Goal: Transaction & Acquisition: Purchase product/service

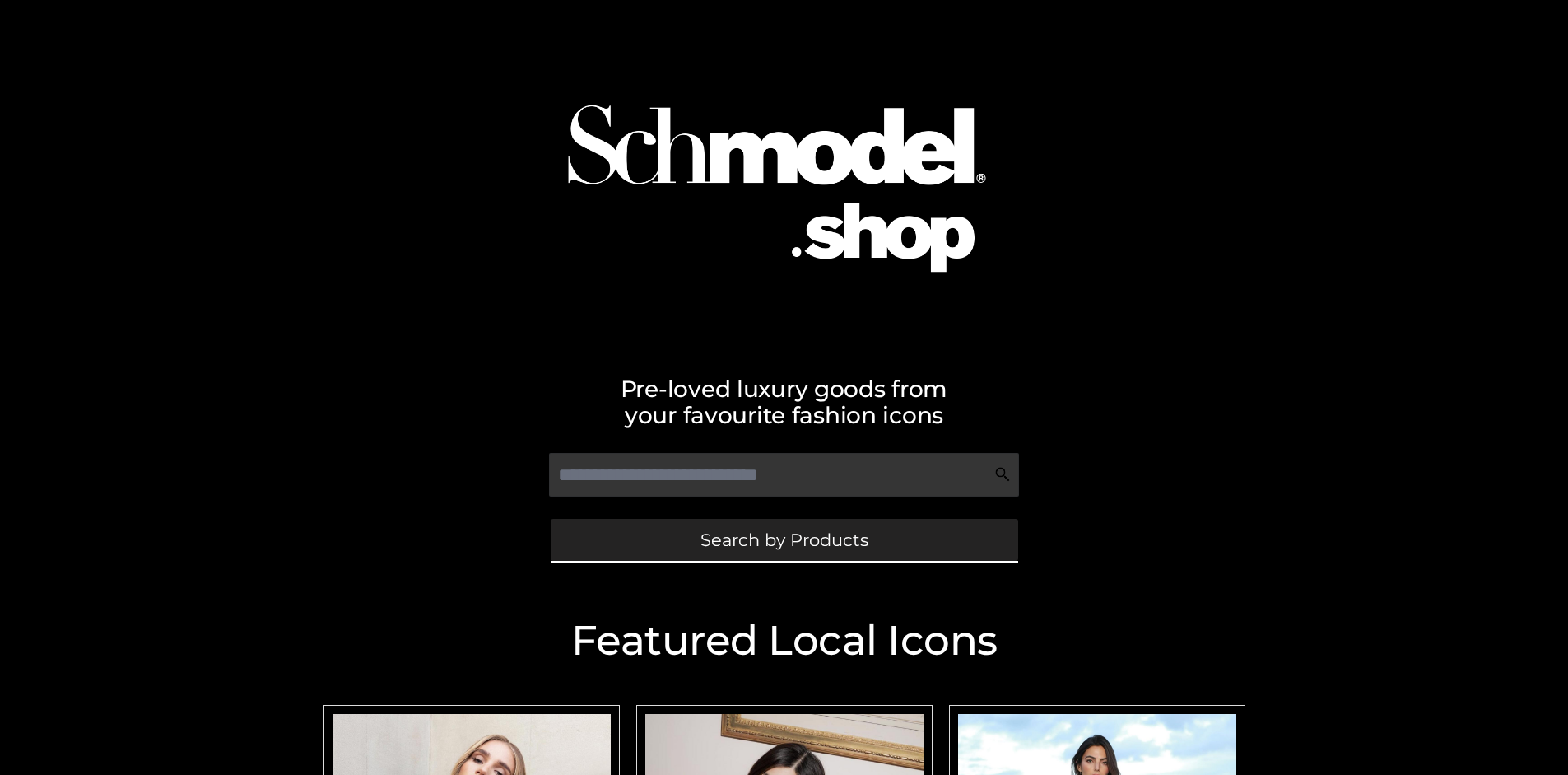
click at [784, 540] on span "Search by Products" at bounding box center [784, 540] width 168 height 18
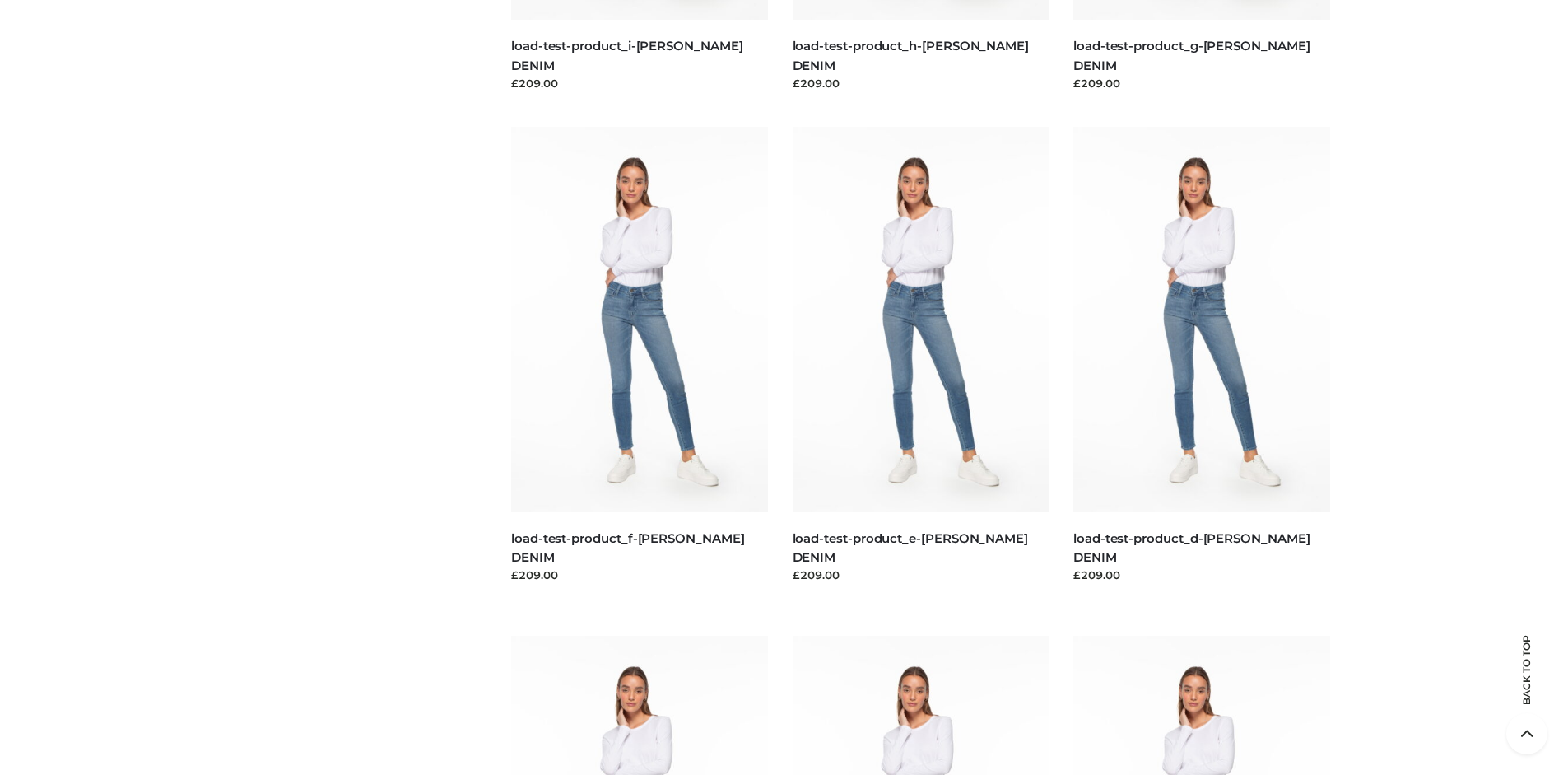
scroll to position [3456, 0]
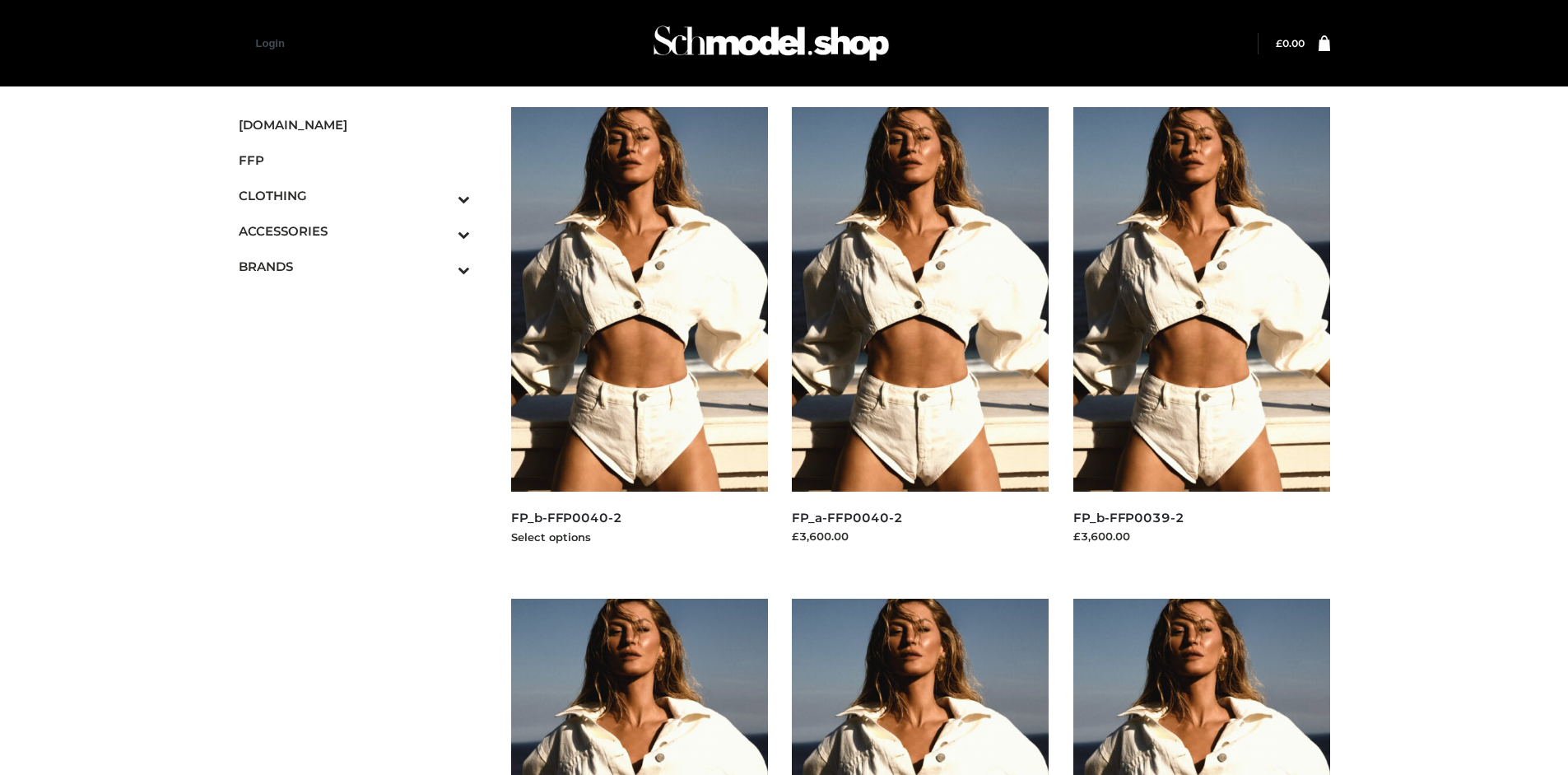
click at [639, 336] on img at bounding box center [639, 300] width 257 height 385
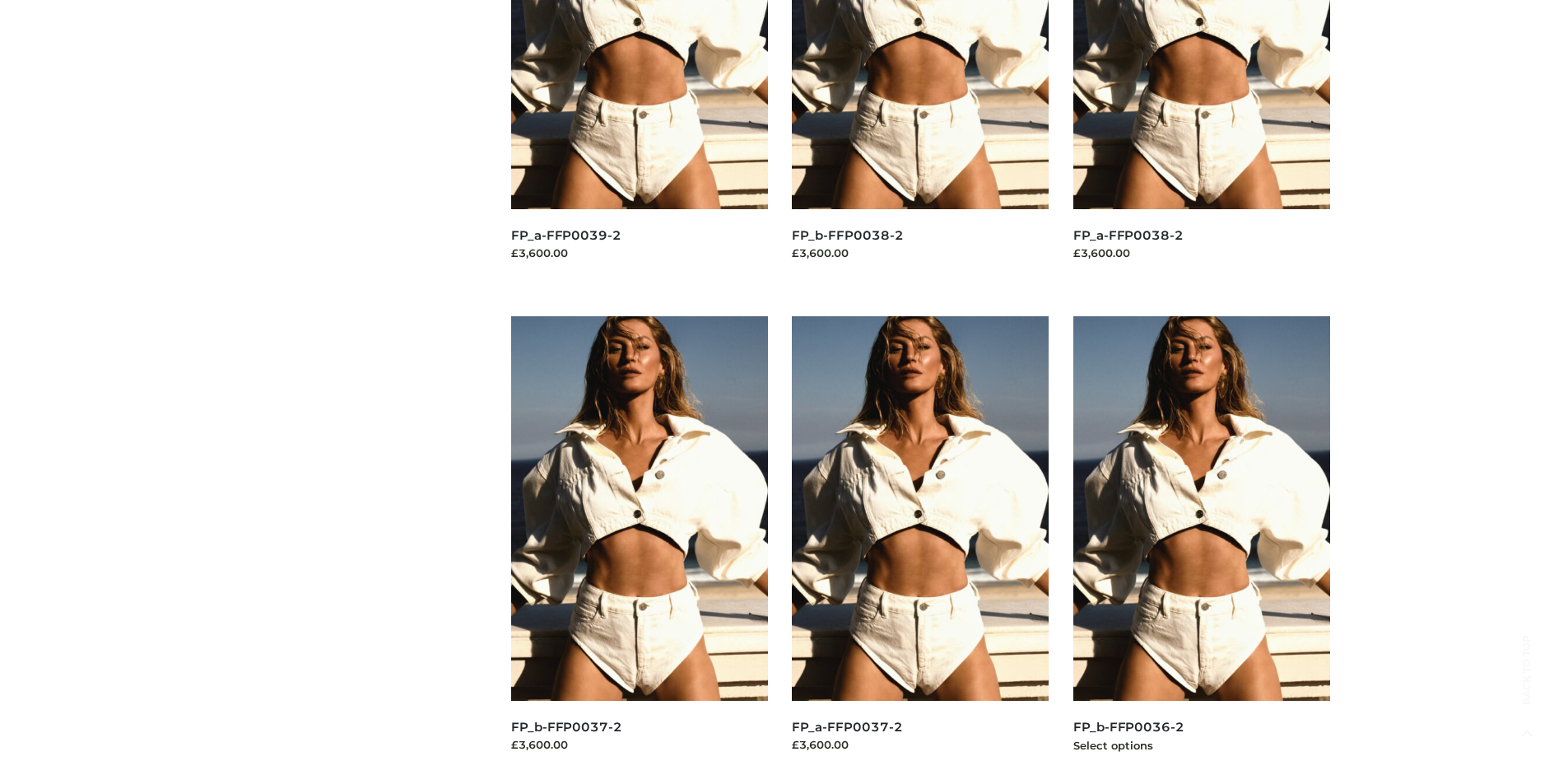
click at [1201, 545] on img at bounding box center [1202, 509] width 257 height 385
click at [639, 545] on img at bounding box center [639, 509] width 257 height 385
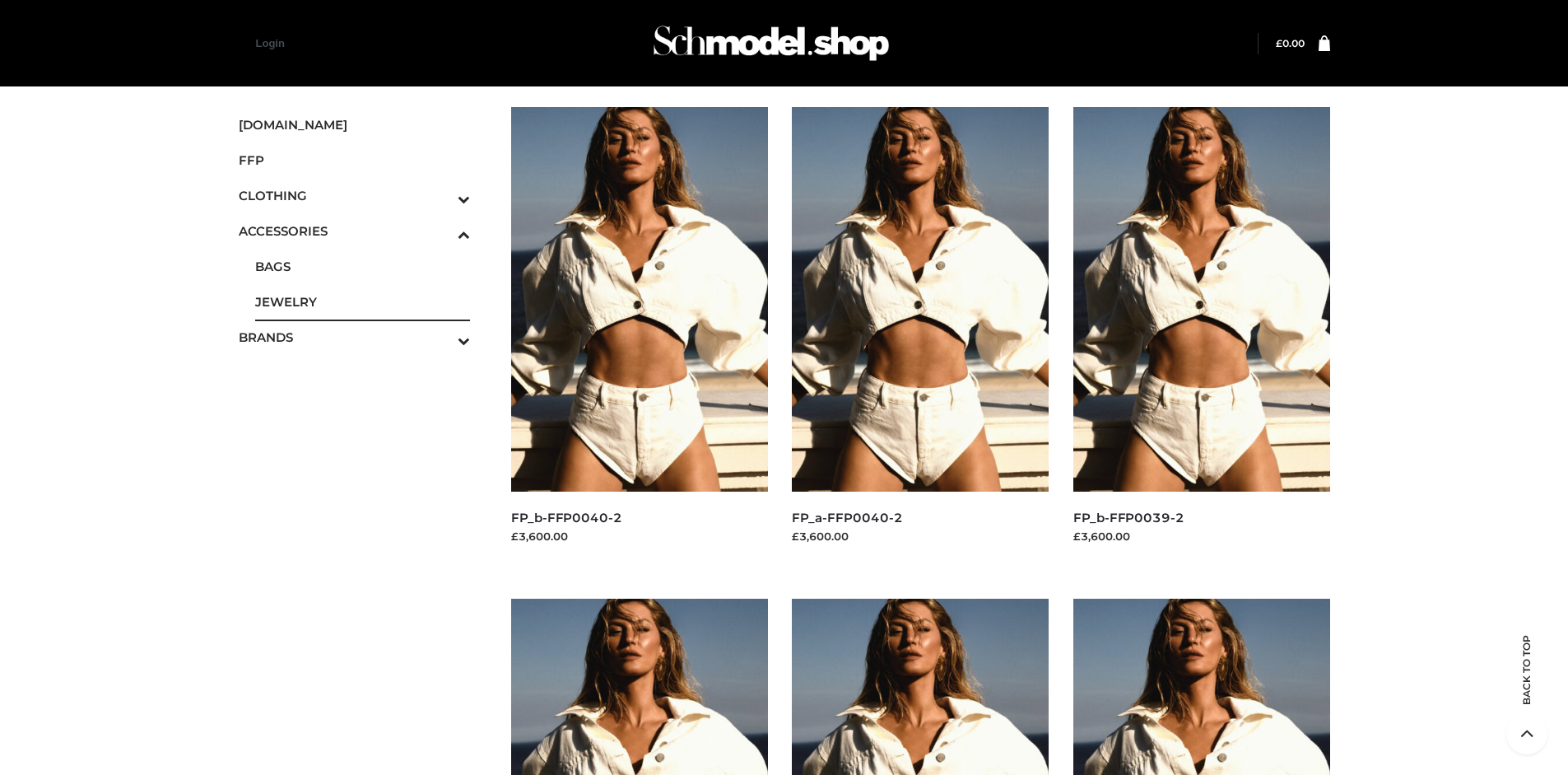
click at [362, 301] on span "JEWELRY" at bounding box center [364, 302] width 216 height 19
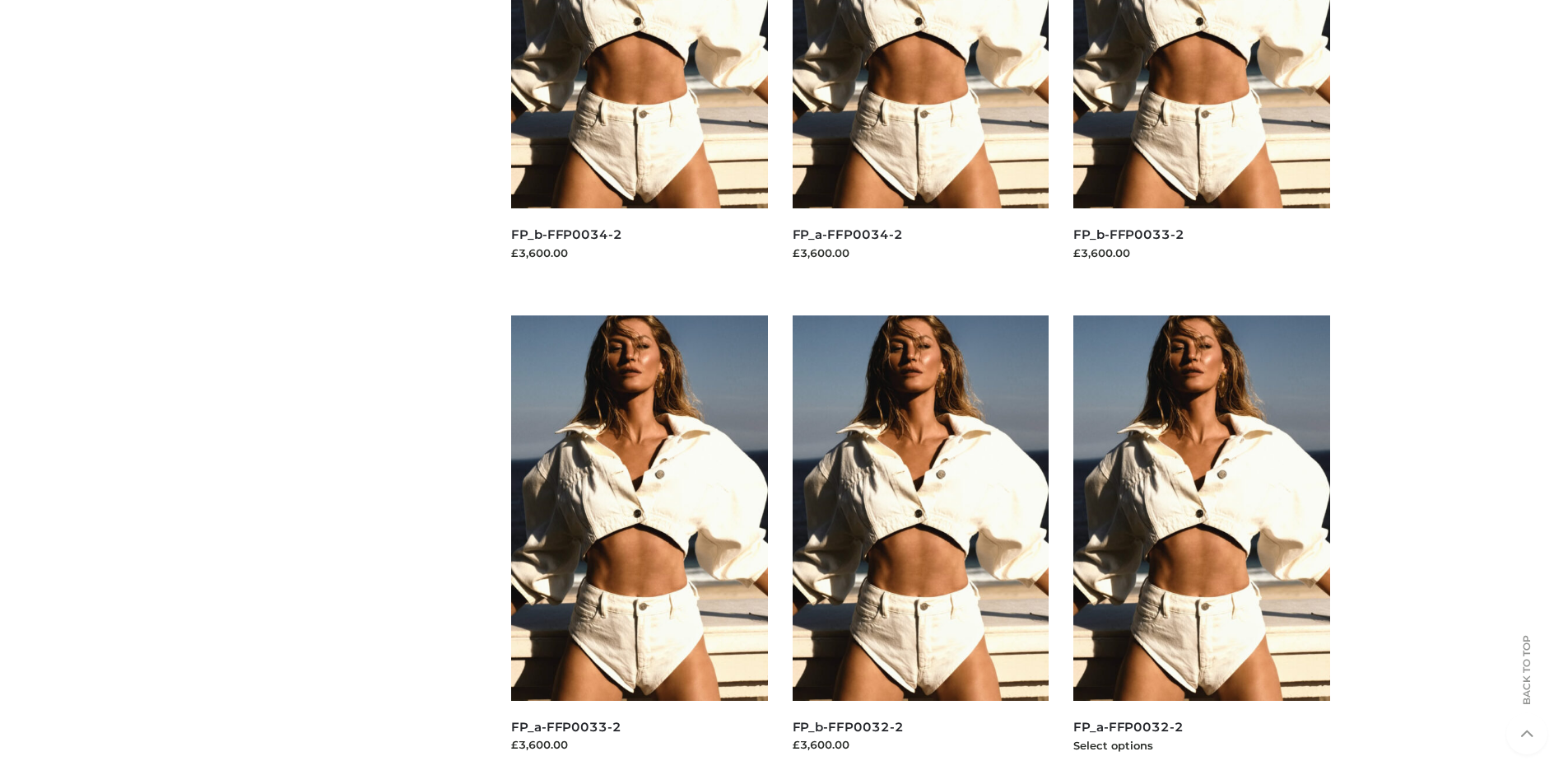
click at [1201, 545] on img at bounding box center [1202, 508] width 257 height 385
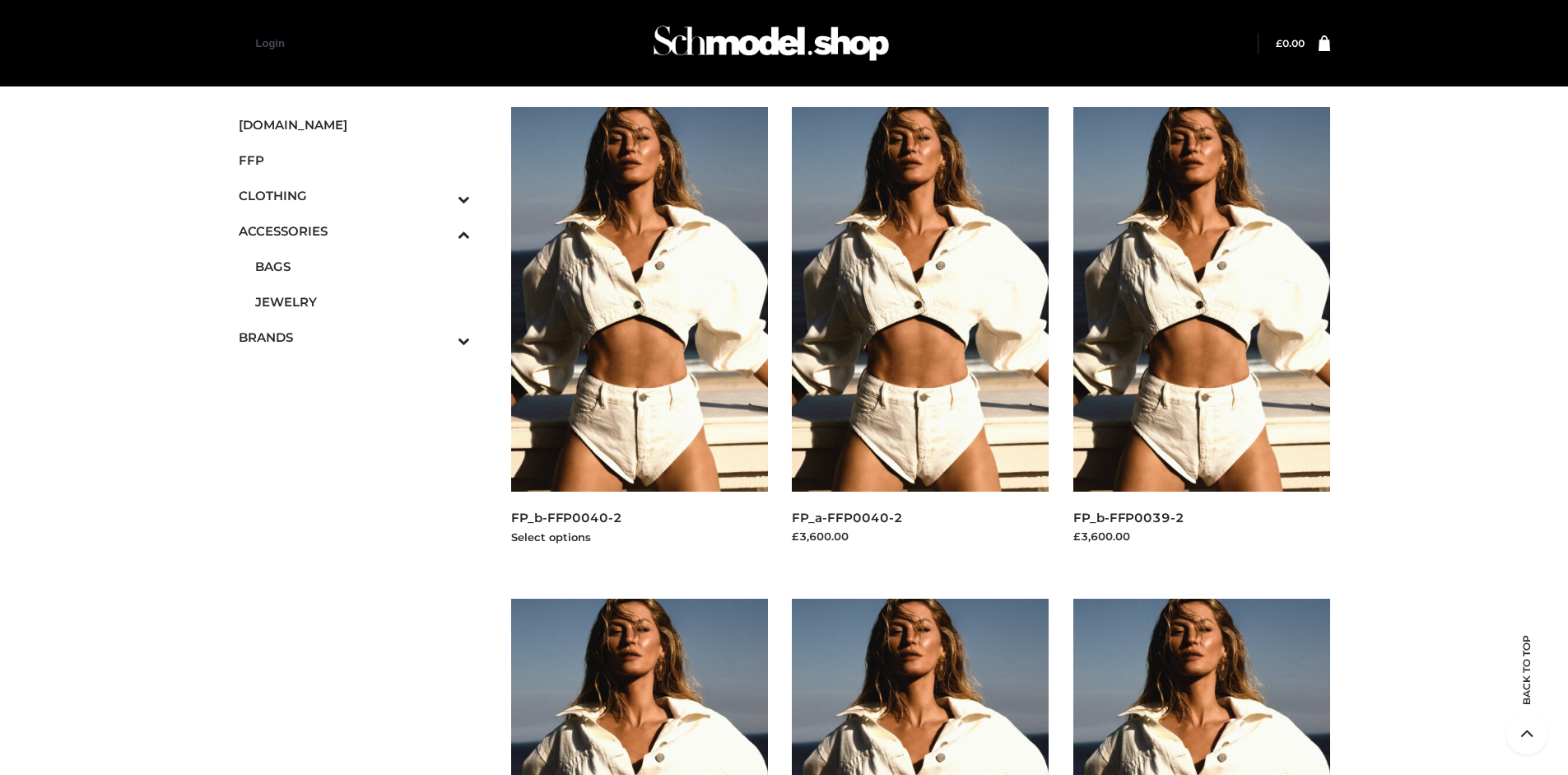
click at [639, 336] on img at bounding box center [639, 300] width 257 height 385
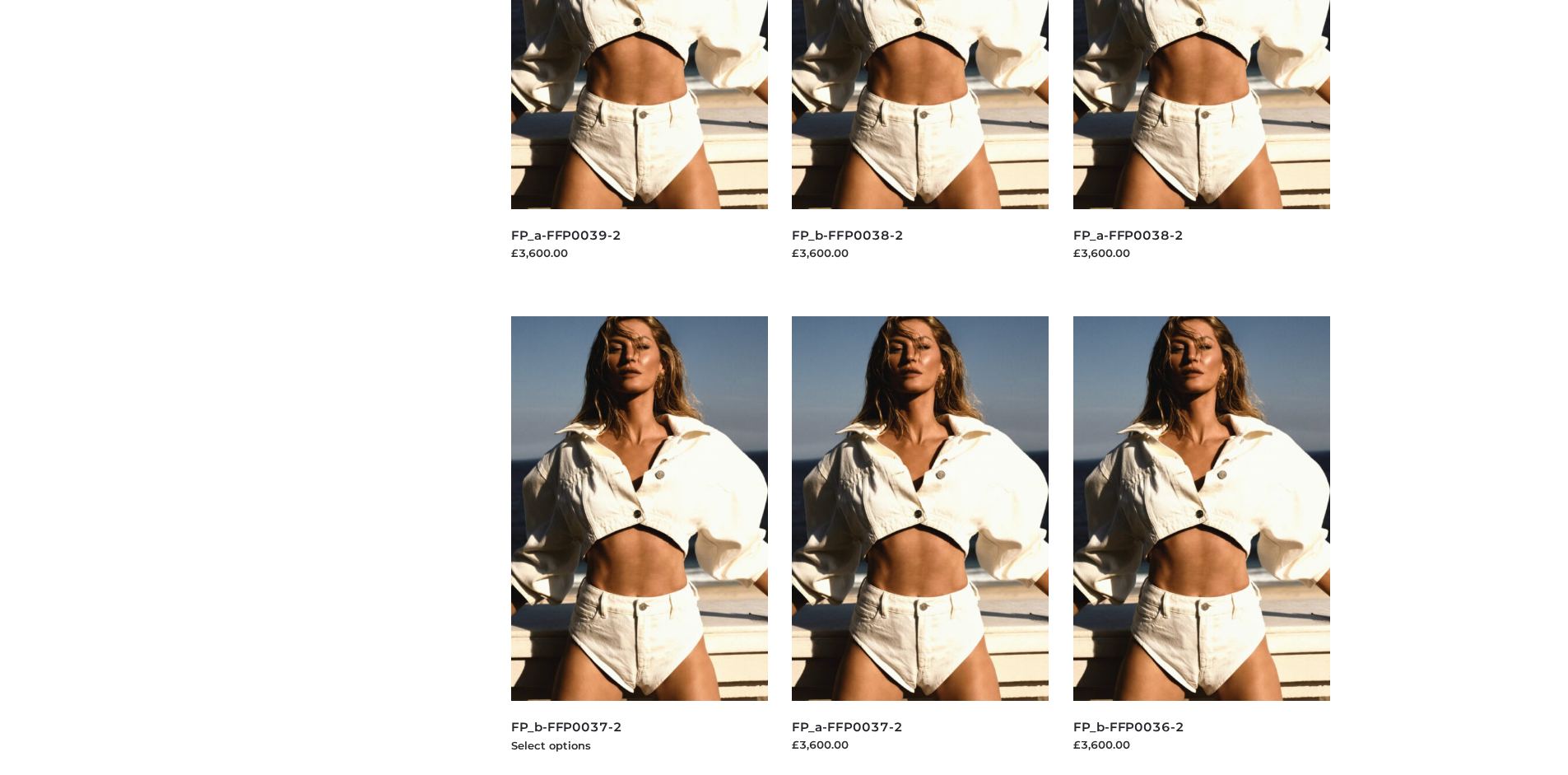
click at [639, 545] on img at bounding box center [639, 509] width 257 height 385
click at [1201, 545] on img at bounding box center [1202, 509] width 257 height 385
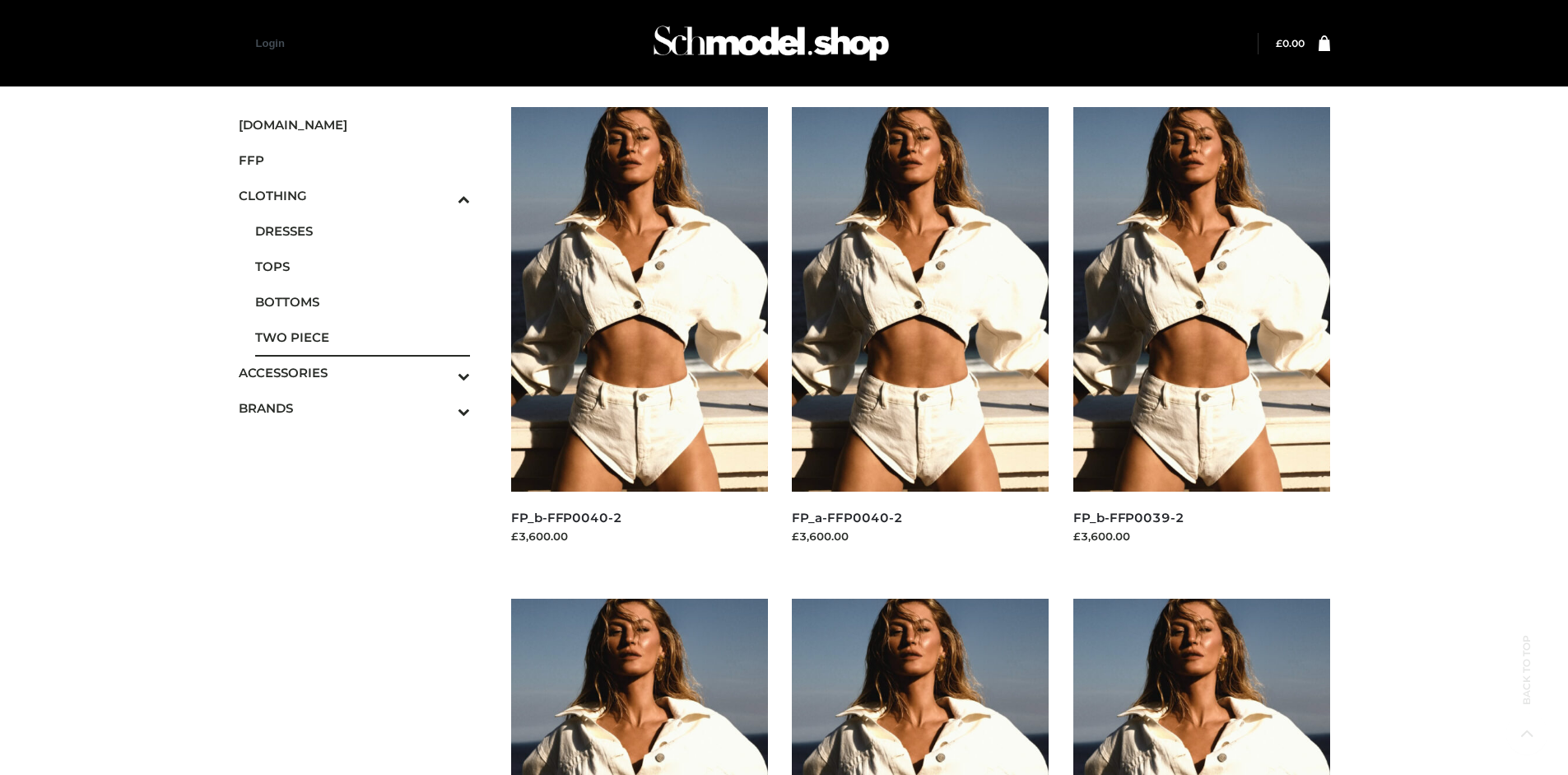
click at [362, 337] on span "TWO PIECE" at bounding box center [364, 337] width 216 height 19
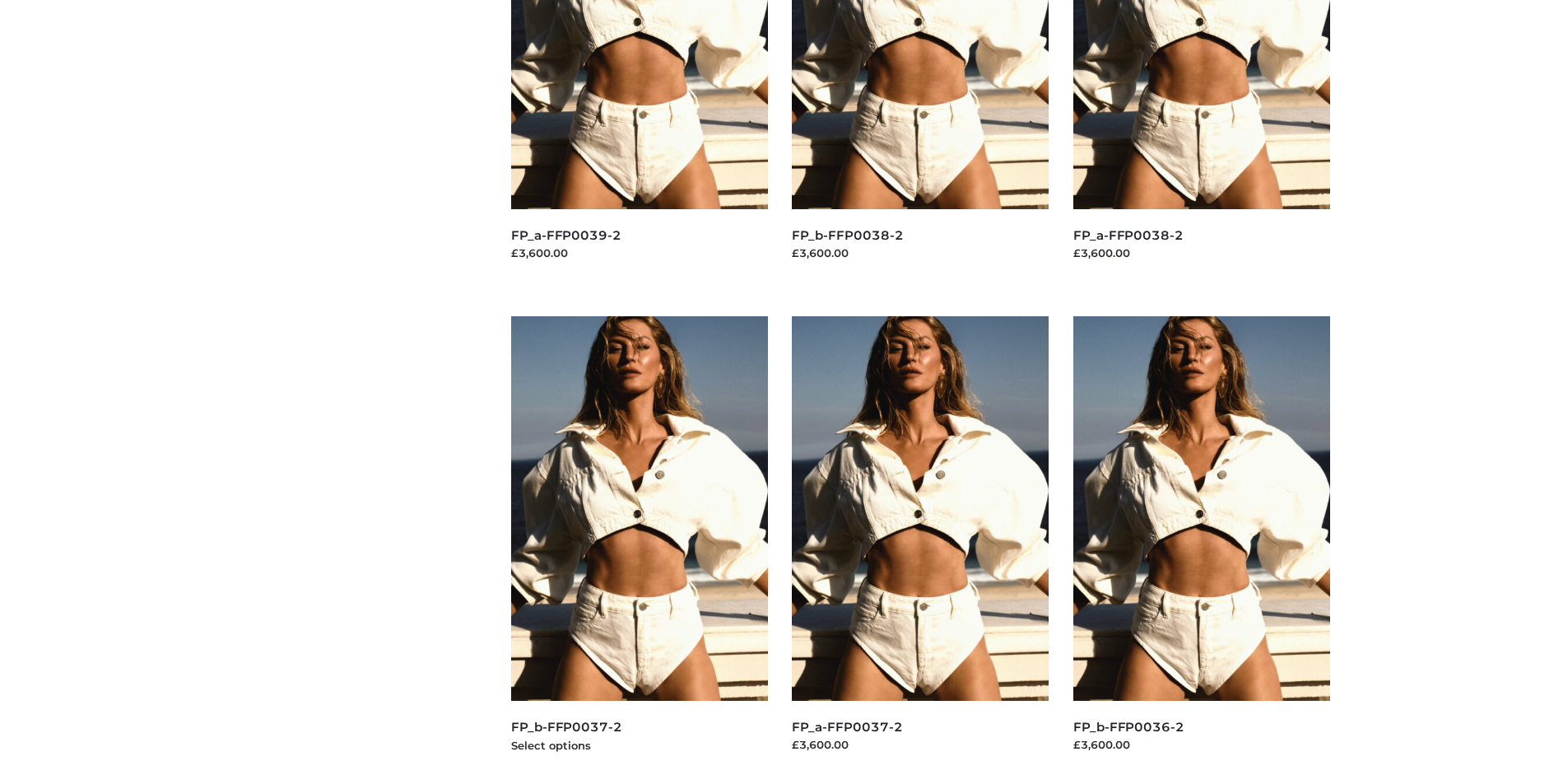
click at [639, 545] on img at bounding box center [639, 509] width 257 height 385
click at [1201, 545] on img at bounding box center [1202, 509] width 257 height 385
click at [921, 545] on img at bounding box center [921, 509] width 257 height 385
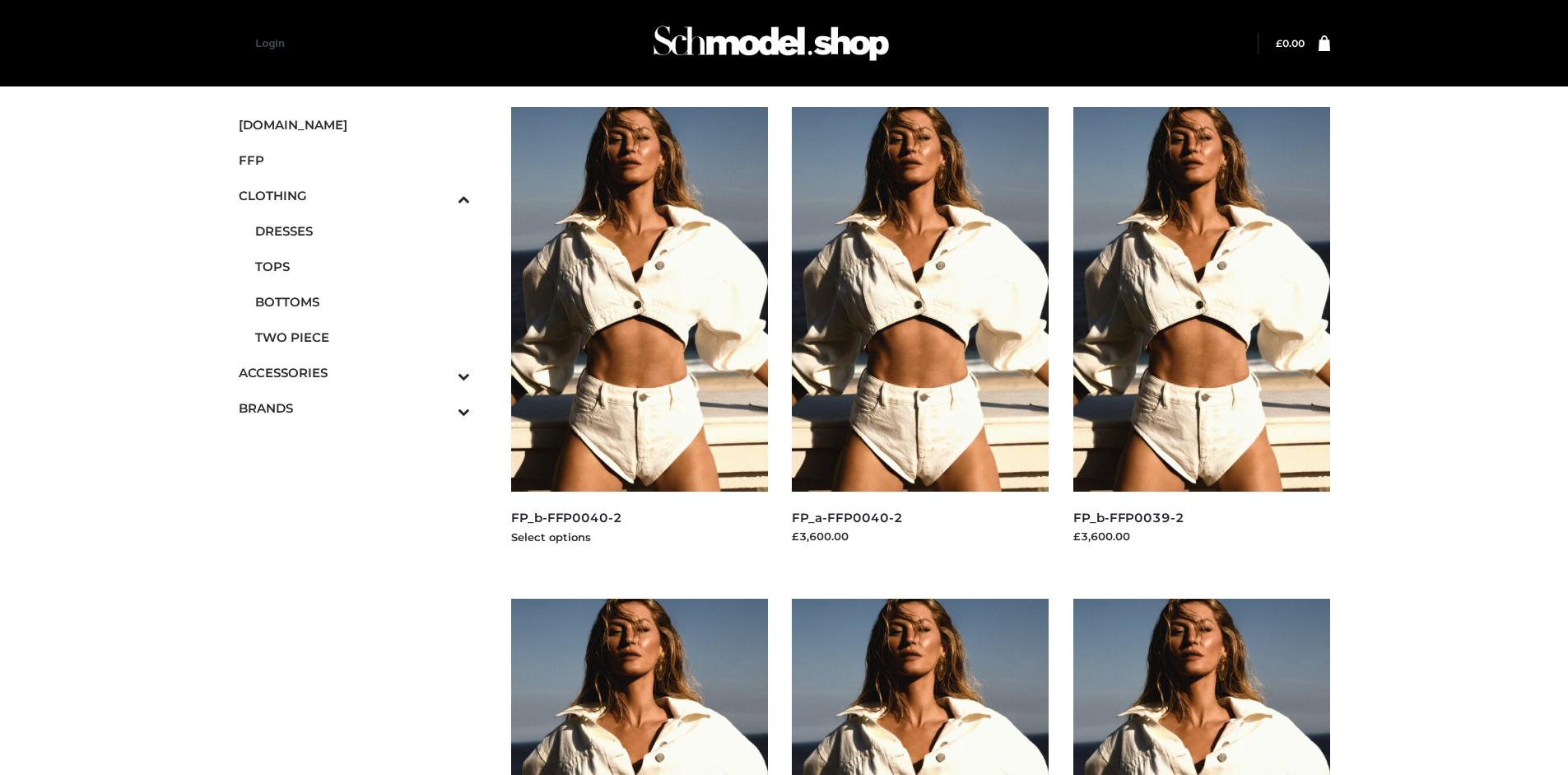
click at [639, 336] on img at bounding box center [639, 300] width 257 height 385
click at [441, 408] on icon "Toggle Submenu" at bounding box center [378, 411] width 184 height 19
click at [362, 337] on span "PARKERSMITH" at bounding box center [364, 337] width 216 height 19
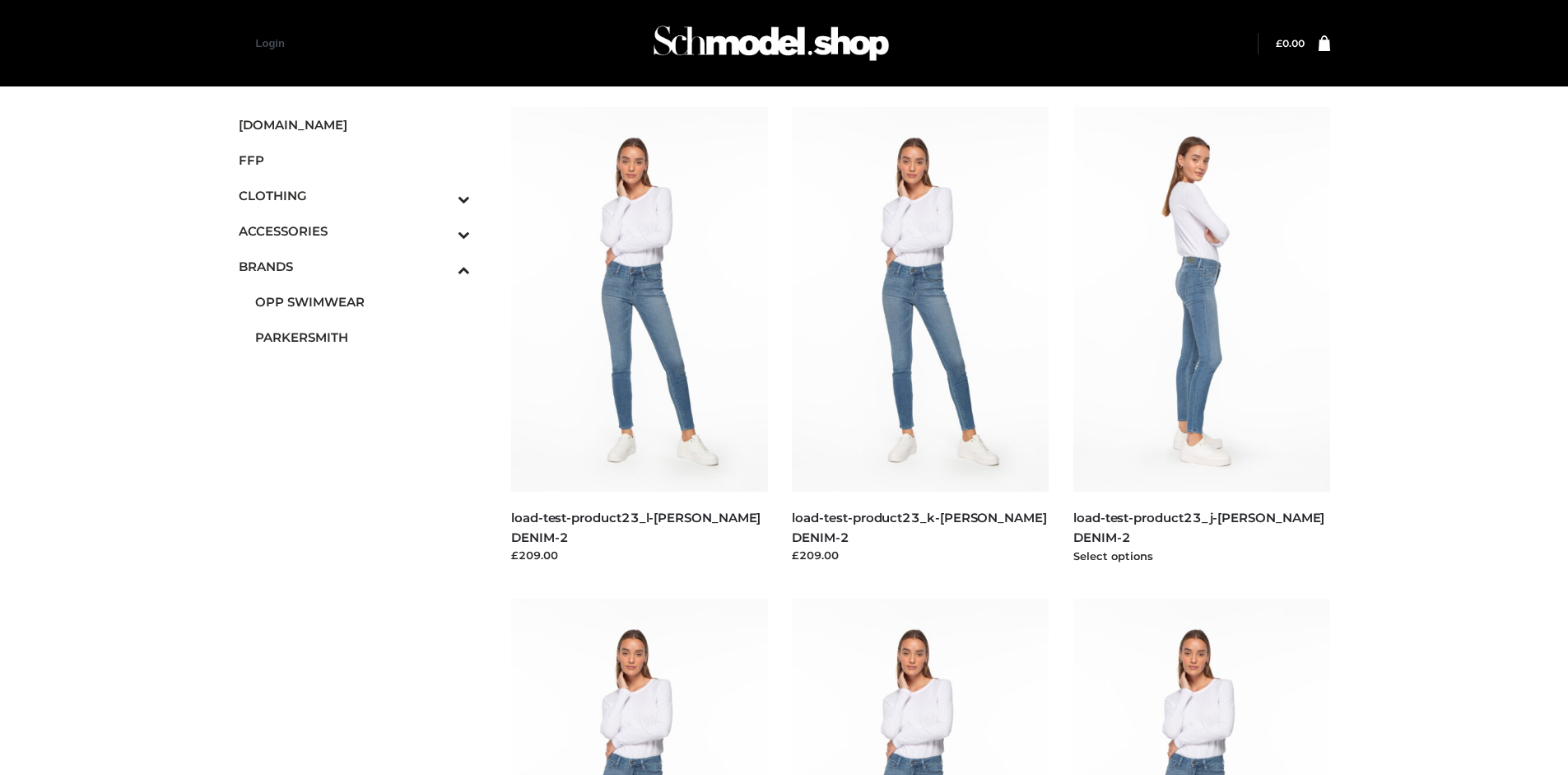
click at [1201, 336] on img at bounding box center [1202, 300] width 257 height 385
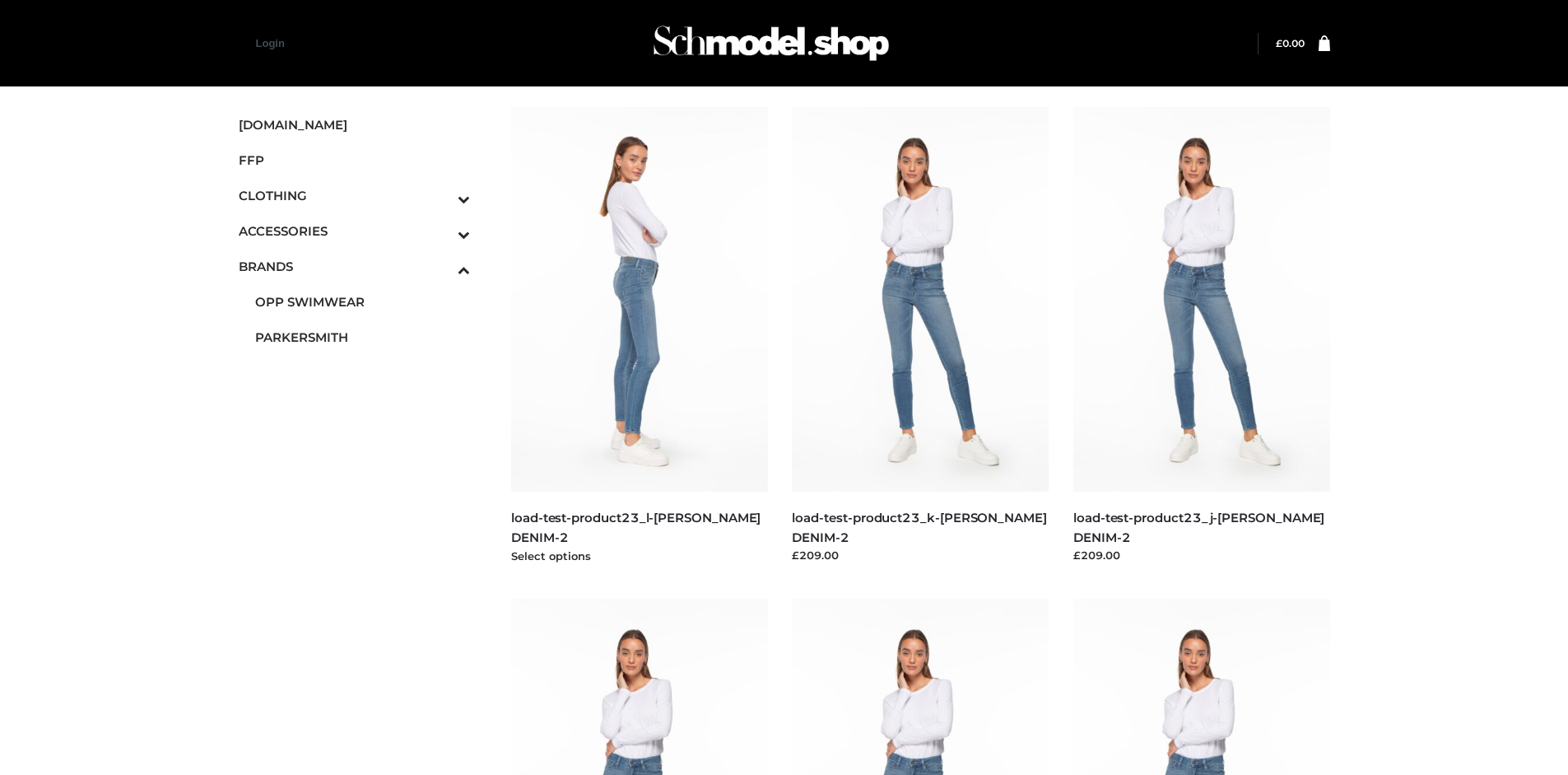
click at [639, 336] on img at bounding box center [639, 300] width 257 height 385
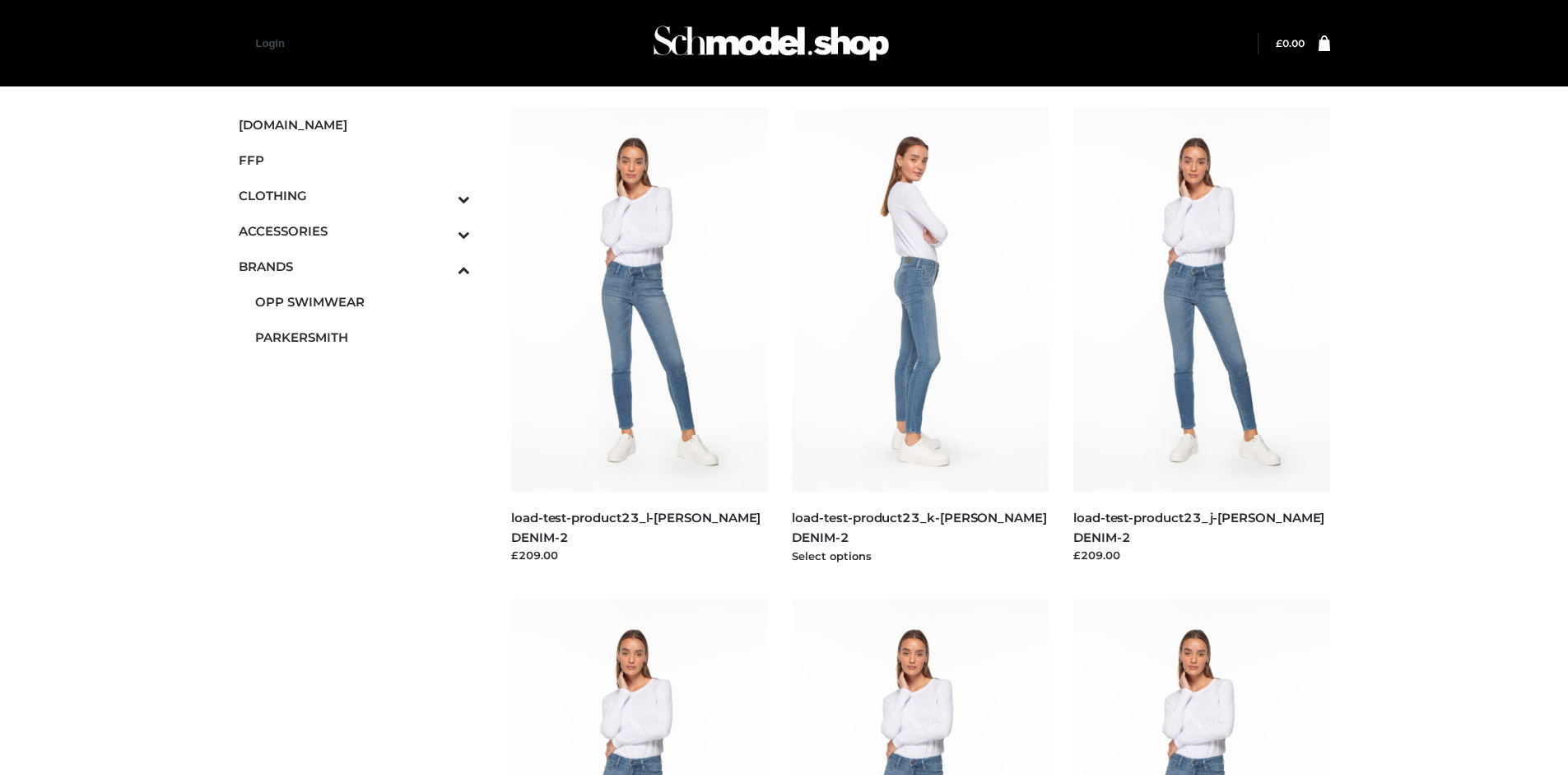
click at [921, 336] on img at bounding box center [921, 300] width 257 height 385
